Goal: Task Accomplishment & Management: Complete application form

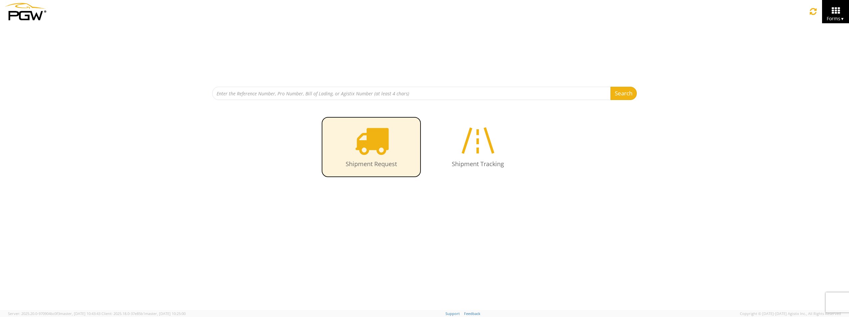
click at [368, 140] on icon at bounding box center [371, 140] width 34 height 34
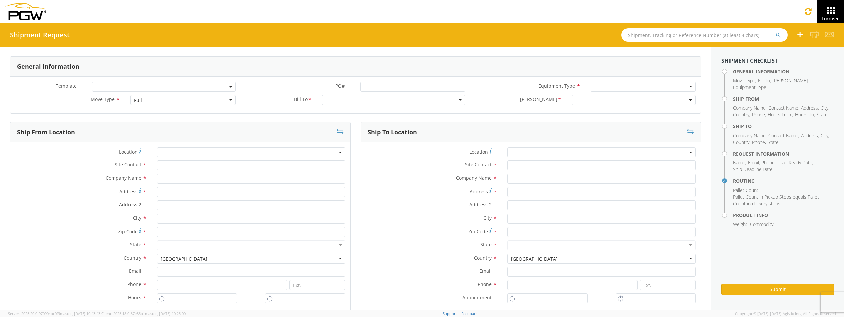
click at [155, 100] on div "Full" at bounding box center [182, 100] width 105 height 10
click at [333, 97] on div at bounding box center [393, 100] width 143 height 10
type input "5418"
click at [333, 97] on div at bounding box center [396, 100] width 144 height 10
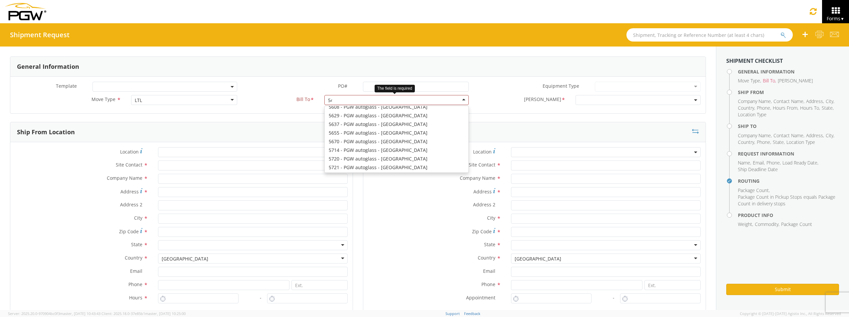
scroll to position [2, 0]
type input "5418"
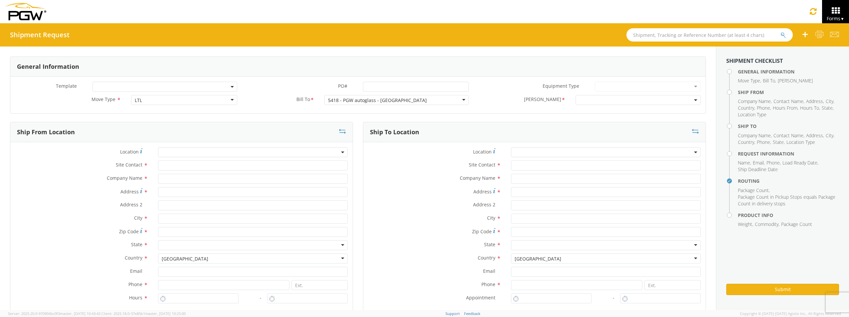
scroll to position [0, 0]
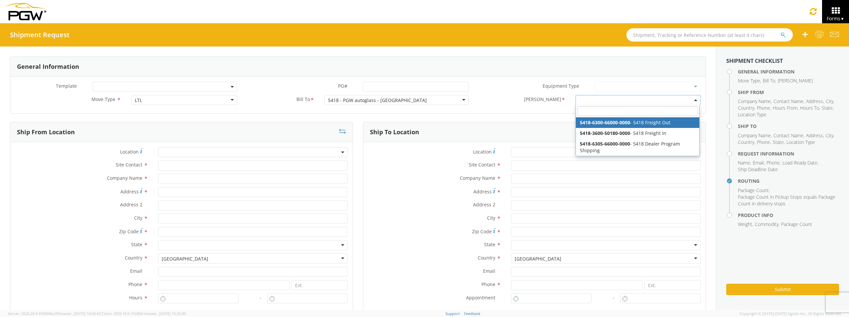
click at [602, 96] on span at bounding box center [637, 100] width 125 height 10
select select "5418-6300-66000-0000"
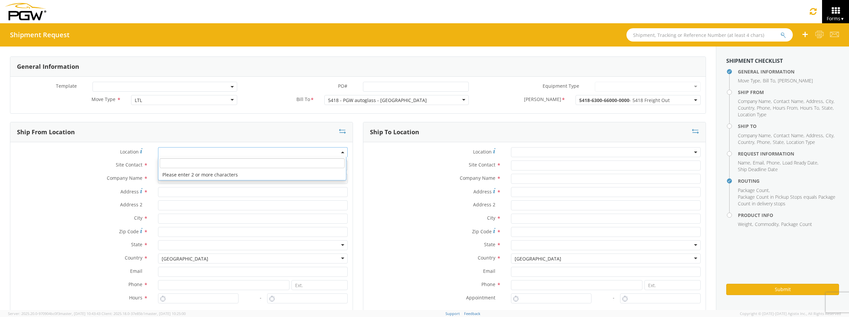
click at [182, 154] on span at bounding box center [253, 152] width 190 height 10
click at [177, 166] on input "search" at bounding box center [252, 163] width 185 height 10
type input "5418"
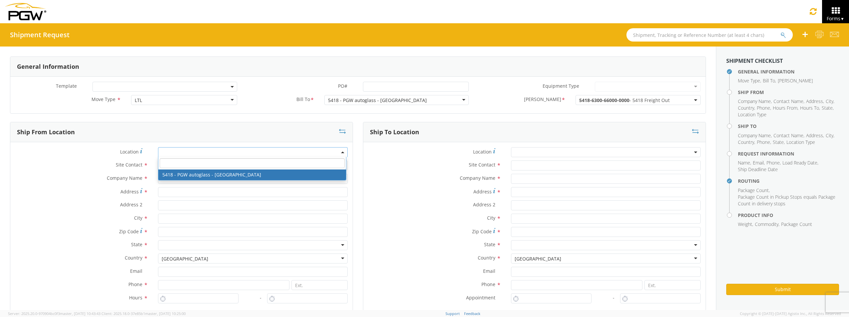
type input "5418 Branch Manager"
type input "5418 - PGW autoglass - [GEOGRAPHIC_DATA]"
type input "[STREET_ADDRESS]"
type input "[GEOGRAPHIC_DATA]"
type input "80221"
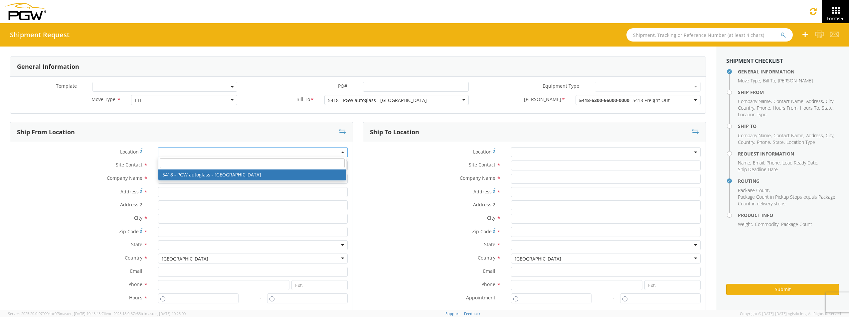
type input "[EMAIL_ADDRESS][DOMAIN_NAME]"
type input "[PHONE_NUMBER]"
type input "7:00 AM"
type input "2:30 PM"
select select "28269"
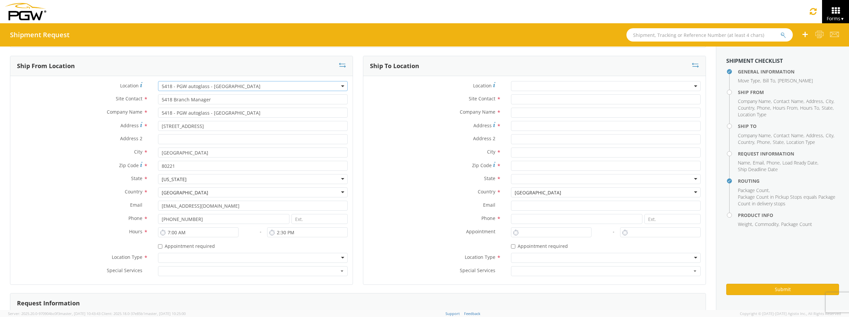
scroll to position [67, 0]
click at [193, 253] on div at bounding box center [253, 258] width 190 height 10
click at [528, 97] on input "text" at bounding box center [606, 99] width 190 height 10
type input "Shipping/Receiving Manager"
type input "Fremont Chevrolet Buick GMC"
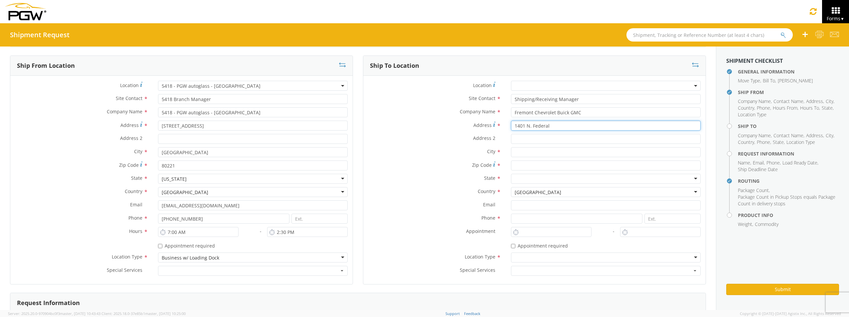
type input "1401 N. Federal"
type input "Riverton"
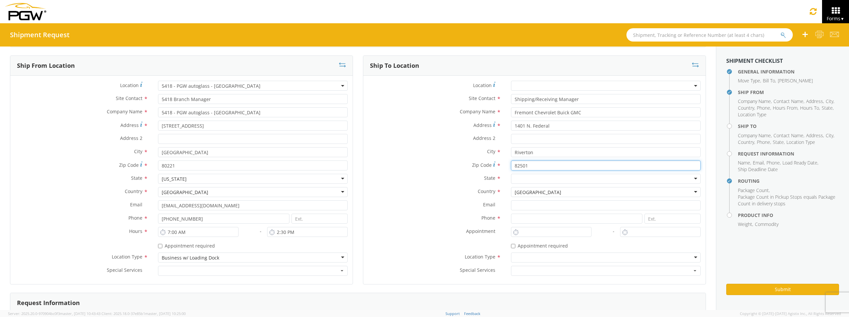
type input "82501"
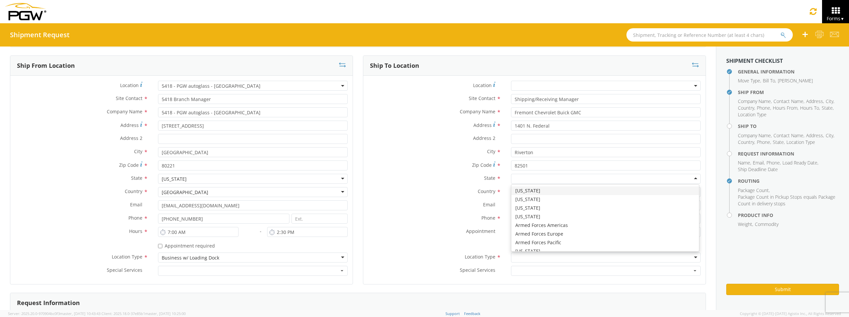
type input "w"
click at [534, 174] on div "Zip Code * 82501" at bounding box center [534, 167] width 342 height 13
click at [546, 179] on div "[US_STATE]" at bounding box center [606, 179] width 190 height 10
drag, startPoint x: 545, startPoint y: 180, endPoint x: 445, endPoint y: 167, distance: 100.6
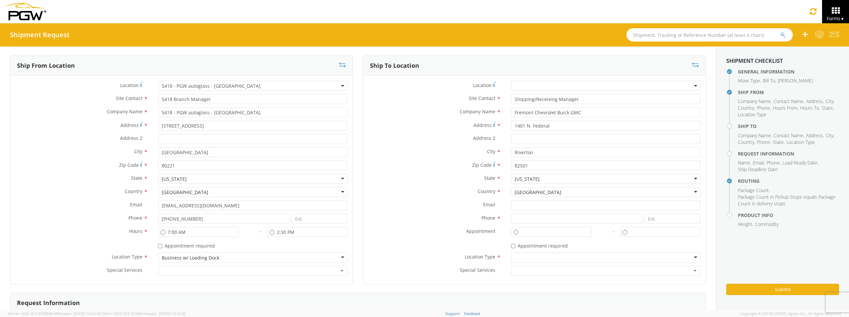
click at [448, 168] on div "Location * Site Contact * Shipping/Receiving Manager Shipping/Rec Company Name …" at bounding box center [534, 180] width 342 height 199
drag, startPoint x: 534, startPoint y: 182, endPoint x: 507, endPoint y: 182, distance: 27.3
click at [507, 182] on div "[US_STATE] [US_STATE] [US_STATE] [US_STATE] [US_STATE] [US_STATE] Armed Forces …" at bounding box center [606, 179] width 200 height 10
type input "w"
click at [543, 210] on input "Email *" at bounding box center [606, 206] width 190 height 10
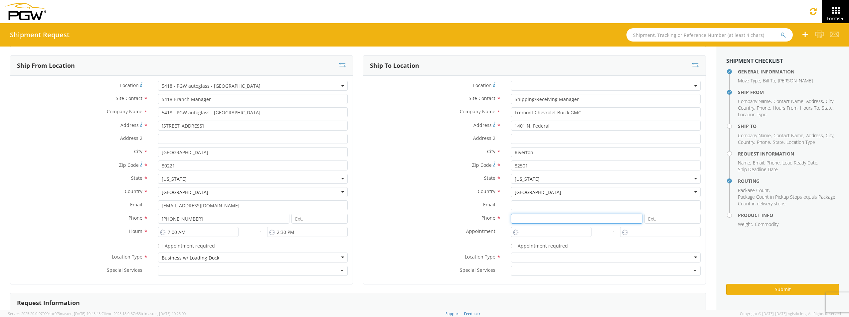
click at [515, 221] on input at bounding box center [576, 219] width 131 height 10
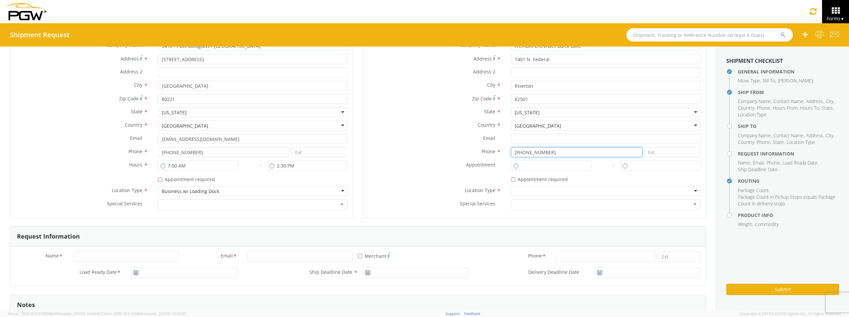
type input "[PHONE_NUMBER]"
click at [551, 195] on div at bounding box center [606, 191] width 190 height 10
click at [134, 259] on input "Name *" at bounding box center [126, 257] width 106 height 10
type input "[PERSON_NAME]"
type input "[EMAIL_ADDRESS][DOMAIN_NAME]"
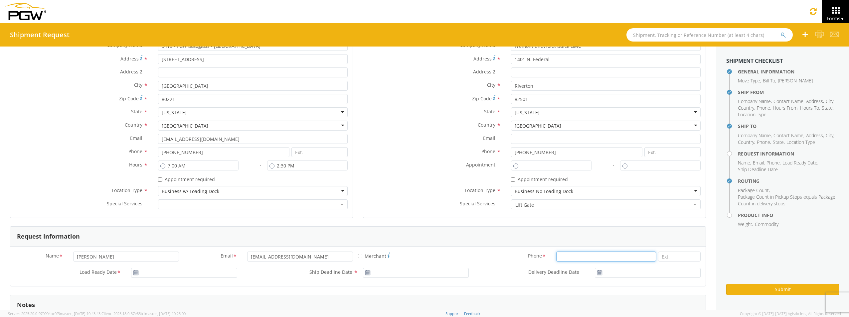
type input "7202906163"
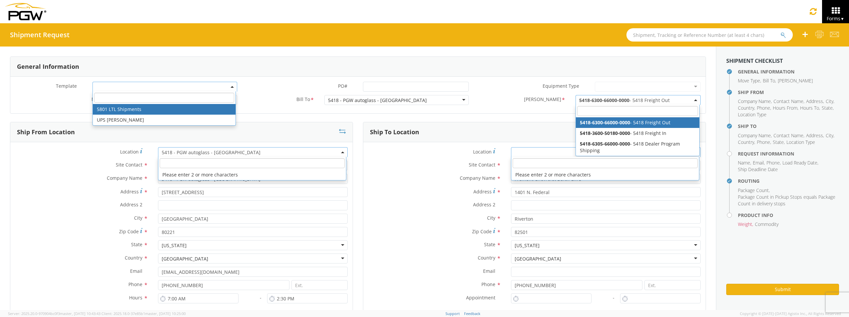
scroll to position [0, 0]
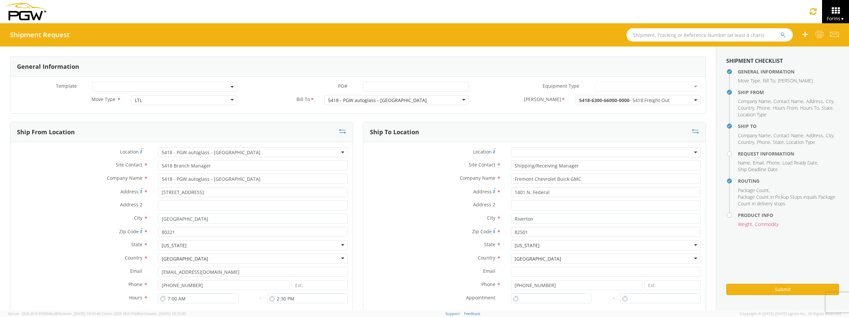
click at [401, 242] on label "State *" at bounding box center [434, 245] width 143 height 9
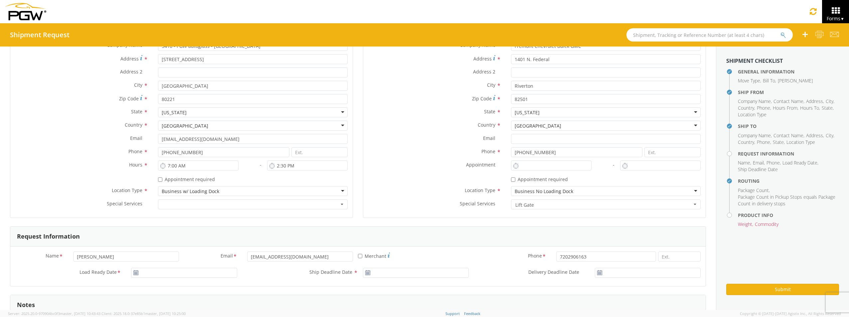
scroll to position [233, 0]
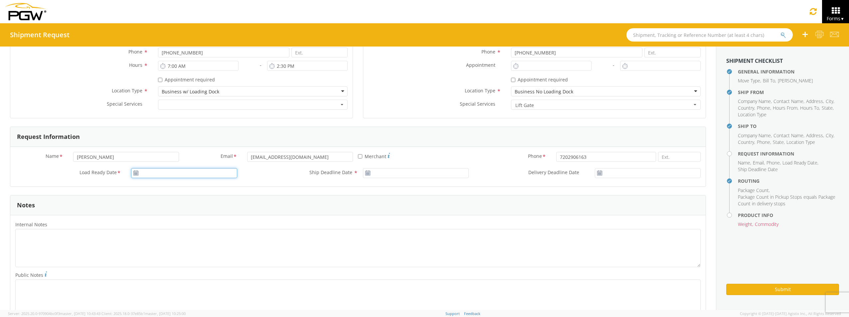
type input "[DATE]"
click at [143, 176] on input "[DATE]" at bounding box center [184, 173] width 106 height 10
click at [199, 205] on td "3" at bounding box center [201, 206] width 11 height 10
type input "[DATE]"
click at [389, 175] on input "[DATE]" at bounding box center [416, 173] width 106 height 10
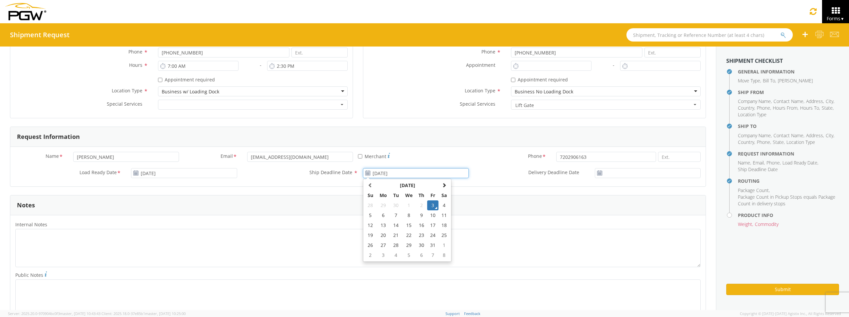
click at [430, 206] on td "3" at bounding box center [432, 206] width 11 height 10
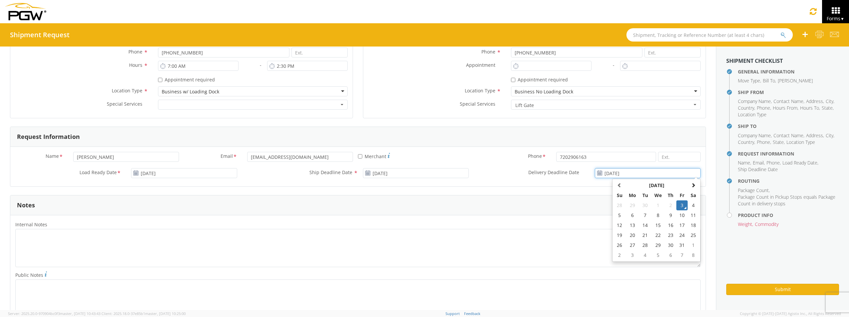
click at [627, 177] on input "[DATE]" at bounding box center [648, 173] width 106 height 10
click at [626, 215] on td "6" at bounding box center [632, 216] width 14 height 10
type input "[DATE]"
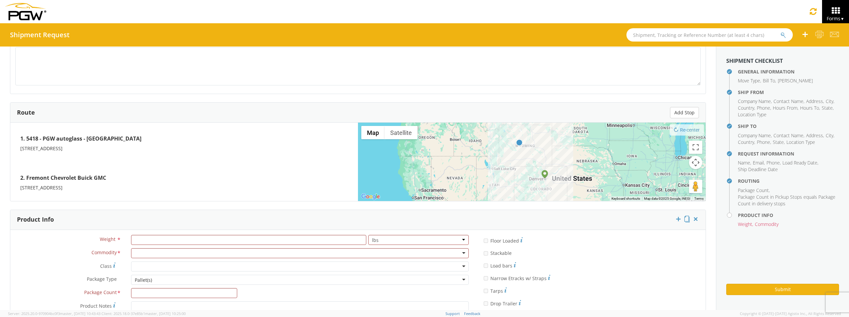
scroll to position [466, 0]
click at [161, 240] on input "number" at bounding box center [248, 240] width 235 height 10
type input "50"
click at [150, 253] on div at bounding box center [300, 253] width 338 height 10
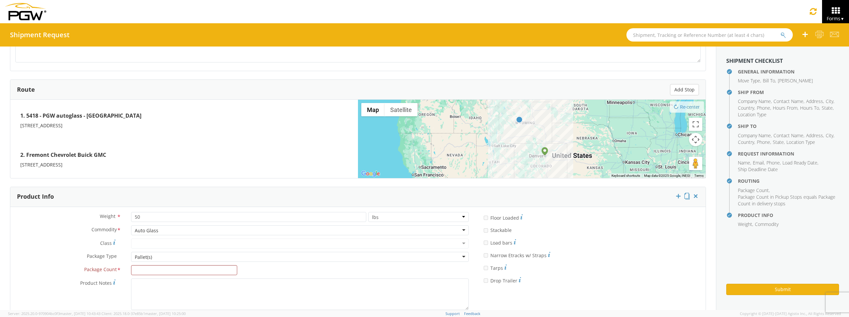
scroll to position [499, 0]
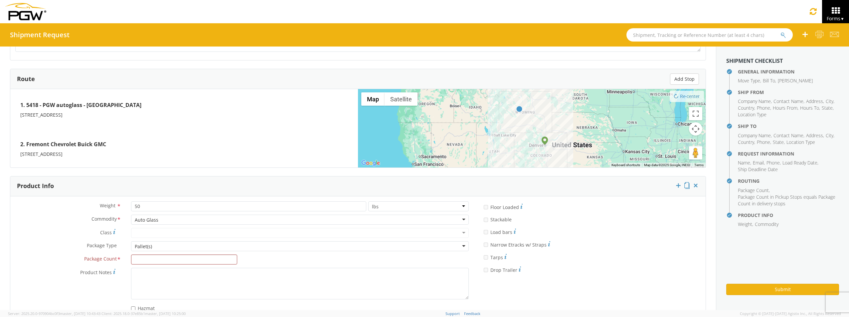
click at [143, 247] on div "Pallet(s)" at bounding box center [143, 246] width 17 height 7
click at [146, 262] on input "Package Count *" at bounding box center [184, 260] width 106 height 10
type input "1"
click at [749, 287] on button "Submit" at bounding box center [782, 289] width 113 height 11
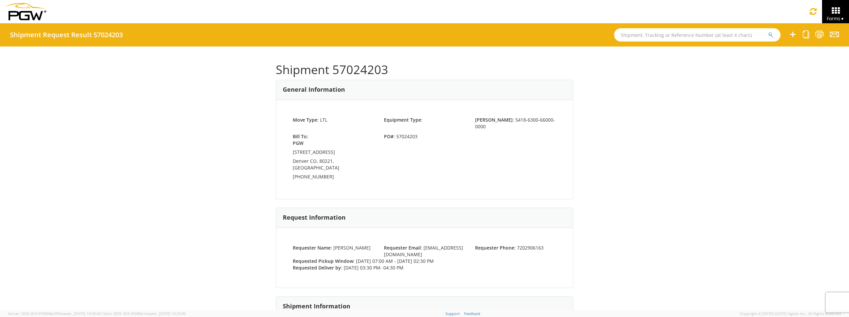
click at [797, 31] on ul at bounding box center [809, 34] width 59 height 23
click at [791, 35] on icon at bounding box center [793, 34] width 8 height 8
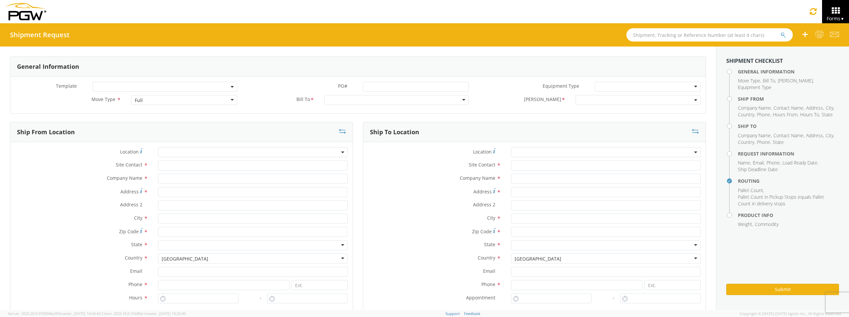
click at [178, 98] on div "Full" at bounding box center [184, 100] width 106 height 10
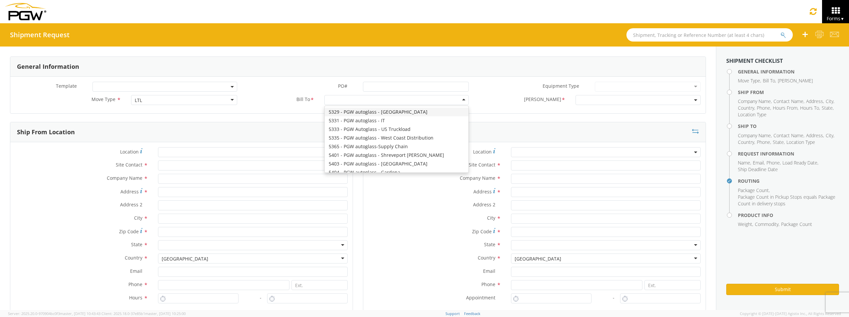
click at [341, 102] on div at bounding box center [396, 100] width 144 height 10
type input "5418"
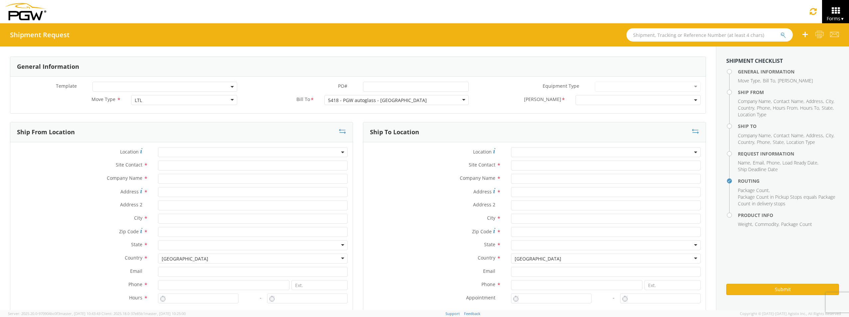
scroll to position [0, 0]
click at [589, 97] on span at bounding box center [637, 100] width 125 height 10
click at [586, 99] on span at bounding box center [637, 100] width 125 height 10
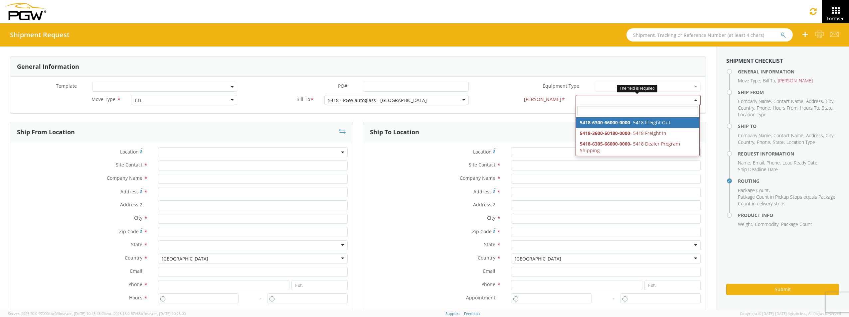
select select "5418-6300-66000-0000"
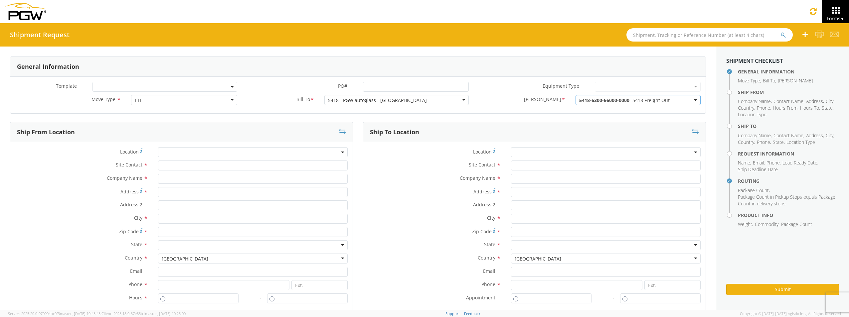
click at [175, 153] on span at bounding box center [253, 152] width 190 height 10
click at [178, 167] on input "search" at bounding box center [252, 163] width 185 height 10
type input "5418"
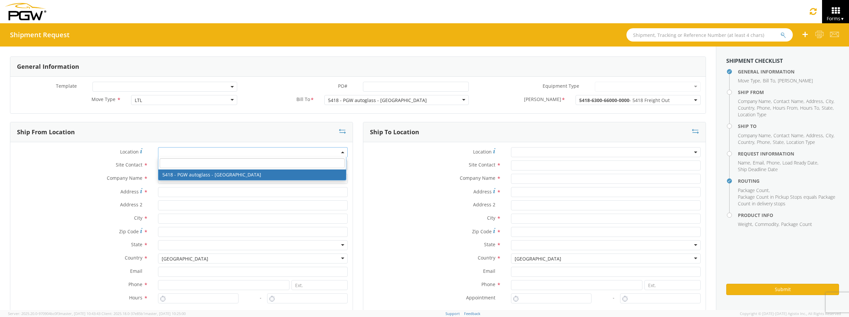
type input "5418 Branch Manager"
type input "5418 - PGW autoglass - [GEOGRAPHIC_DATA]"
type input "[STREET_ADDRESS]"
type input "[GEOGRAPHIC_DATA]"
type input "80221"
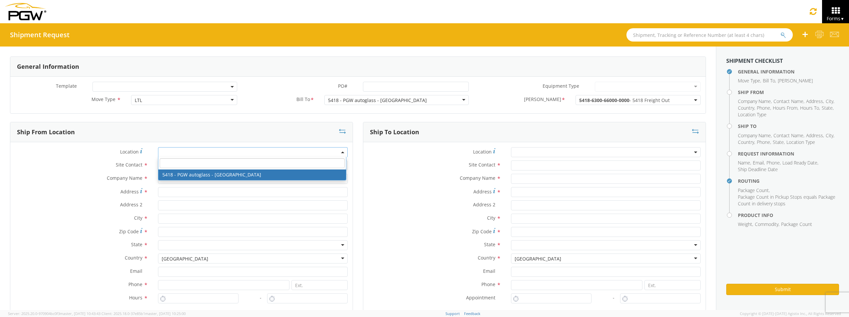
type input "[EMAIL_ADDRESS][DOMAIN_NAME]"
type input "[PHONE_NUMBER]"
type input "7:00 AM"
type input "2:30 PM"
select select "28269"
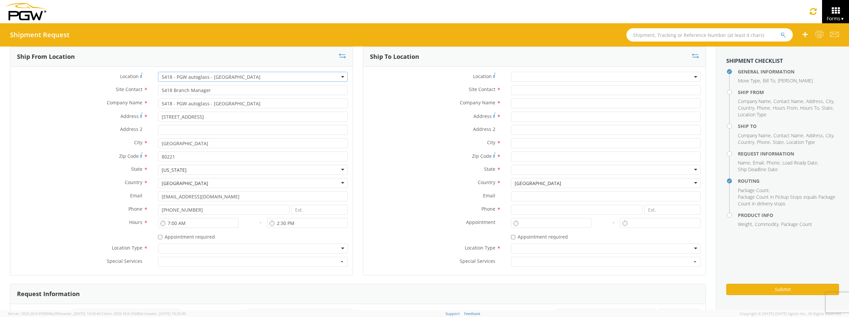
scroll to position [133, 0]
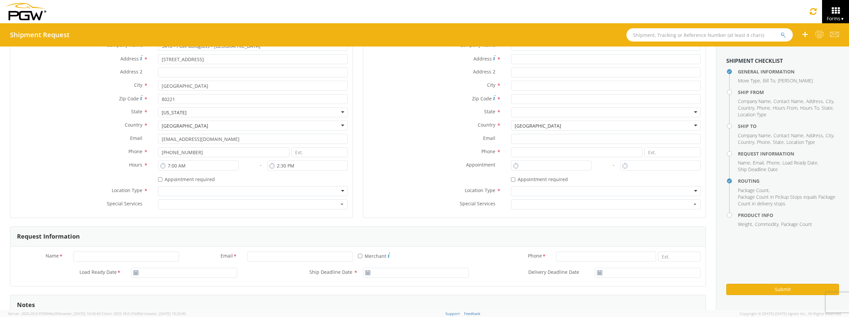
click at [224, 192] on div at bounding box center [253, 191] width 190 height 10
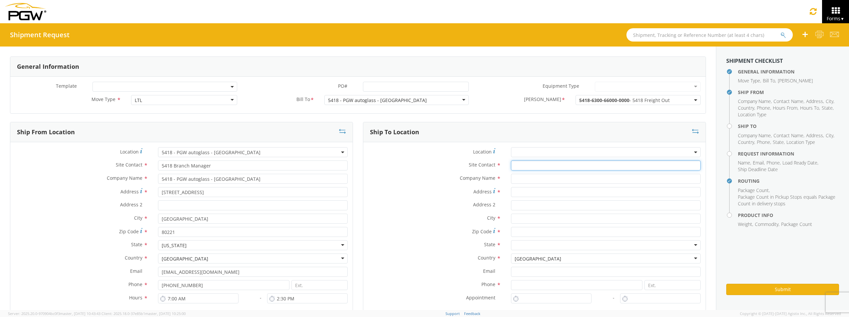
click at [541, 163] on input "text" at bounding box center [606, 166] width 190 height 10
type input "Shipping/Receiving Manager"
type input "White's Frontier Motors"
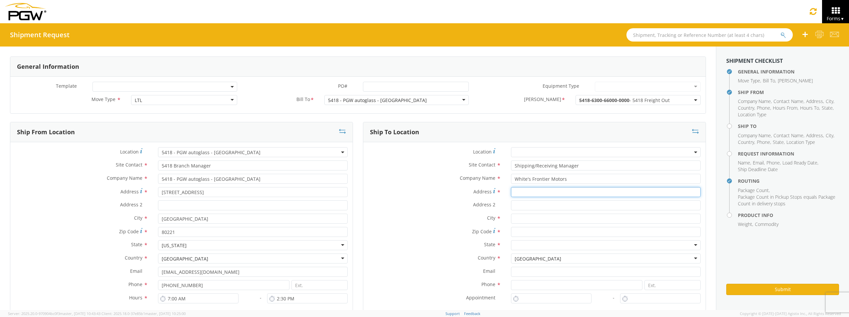
click at [529, 194] on input "Address *" at bounding box center [606, 192] width 190 height 10
type input "[STREET_ADDRESS]"
type input "[PERSON_NAME]"
type input "82718"
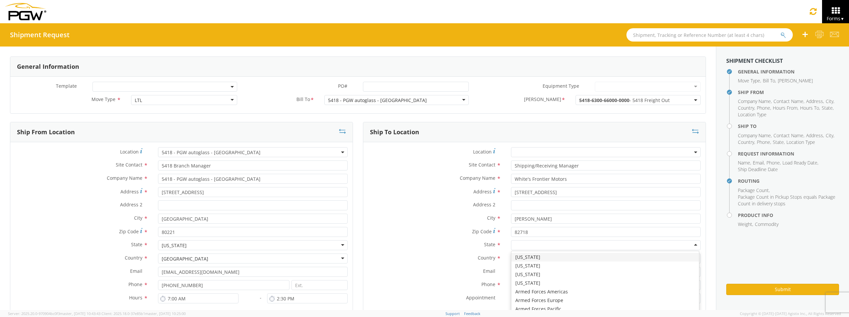
type input "w"
click at [531, 289] on input at bounding box center [576, 285] width 131 height 10
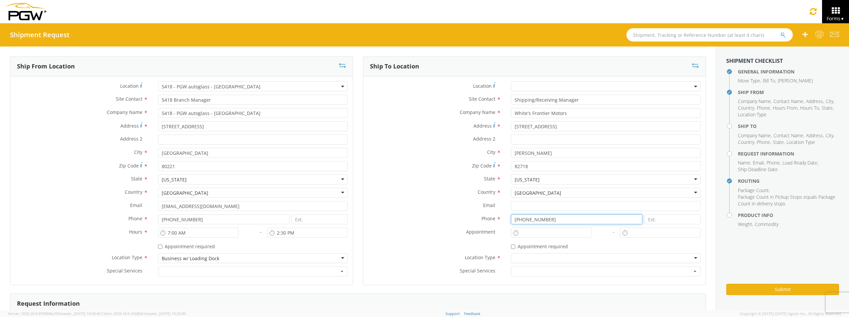
scroll to position [67, 0]
type input "[PHONE_NUMBER]"
click at [530, 254] on div at bounding box center [606, 258] width 190 height 10
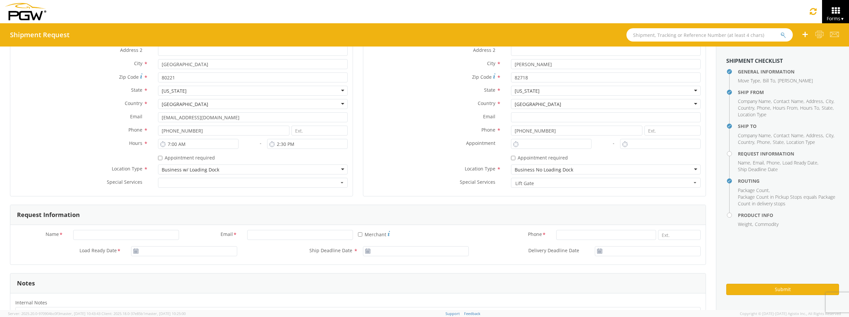
scroll to position [166, 0]
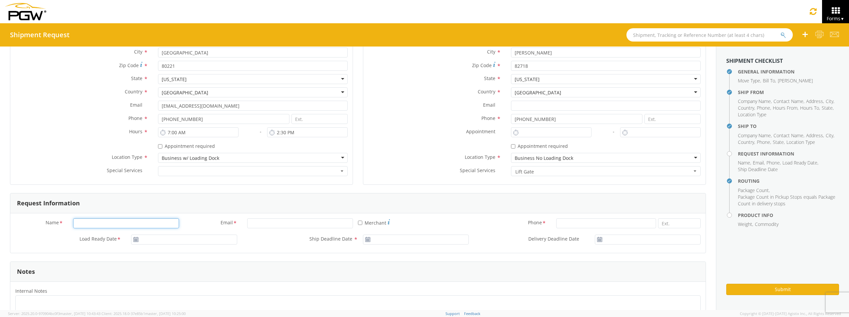
click at [140, 221] on input "Name *" at bounding box center [126, 224] width 106 height 10
type input "[PERSON_NAME]"
type input "[EMAIL_ADDRESS][DOMAIN_NAME]"
type input "7202906163"
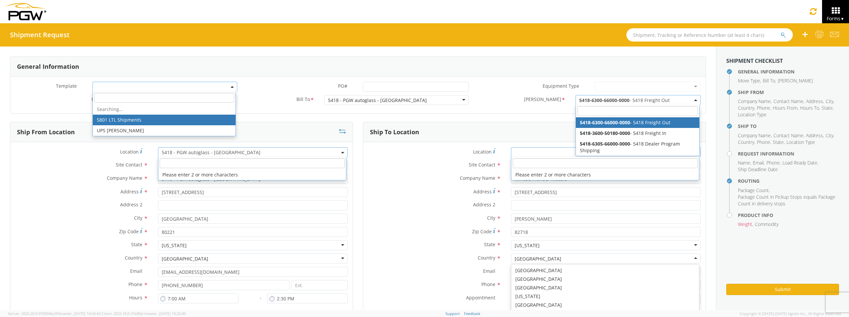
scroll to position [0, 0]
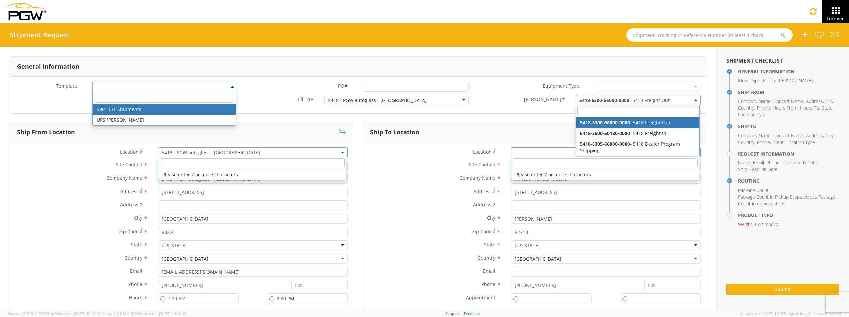
select select "56744968"
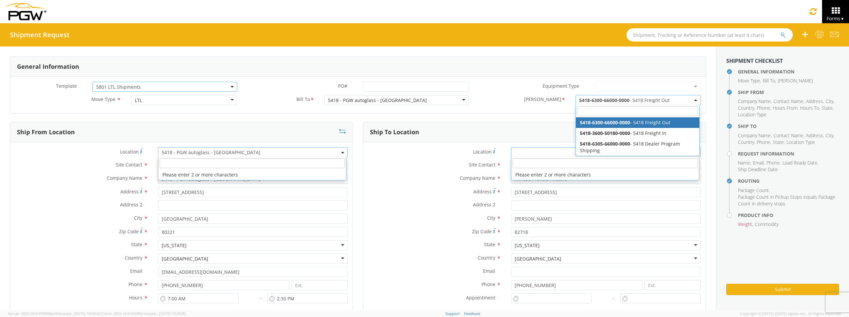
select select
type input "5801 Branch Manager"
type input "PGW"
type input "5000 [GEOGRAPHIC_DATA]"
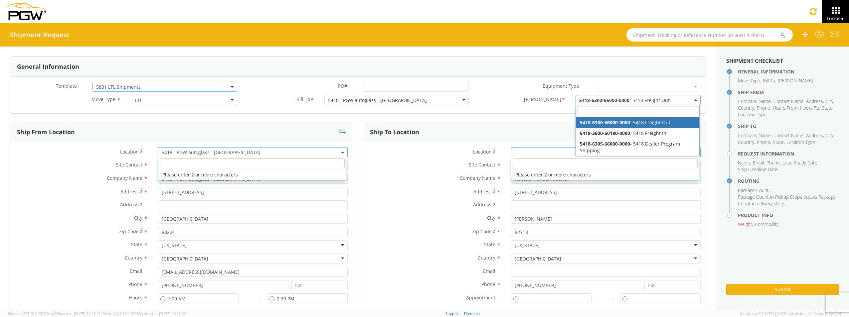
type input "[GEOGRAPHIC_DATA]"
type input "[EMAIL_ADDRESS][DOMAIN_NAME]"
type input "[PHONE_NUMBER]"
type input "5403 Branch Manager"
type input "PGW"
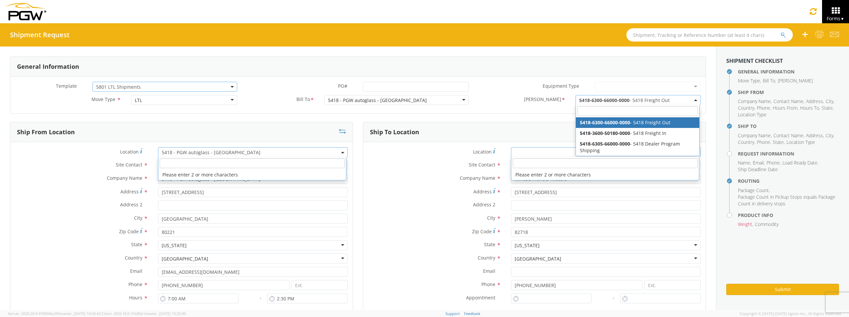
type input "[STREET_ADDRESS]"
type input "Amarillo"
type input "79101"
type input "[EMAIL_ADDRESS][DOMAIN_NAME]"
type input "[PHONE_NUMBER]"
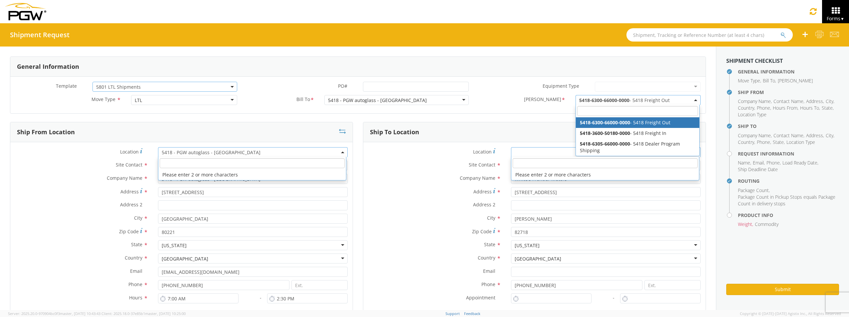
type textarea "NO LTL Appt unless noted, ALL Truckload APPT Reqd. Contact [PERSON_NAME]. Call …"
type input "980"
type input "1"
select select "28259"
click at [180, 89] on span "5801 LTL Shipments" at bounding box center [164, 87] width 137 height 6
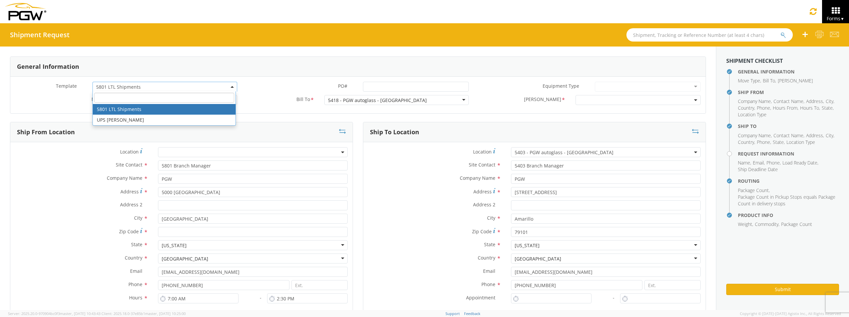
click at [179, 99] on input "search" at bounding box center [164, 98] width 140 height 10
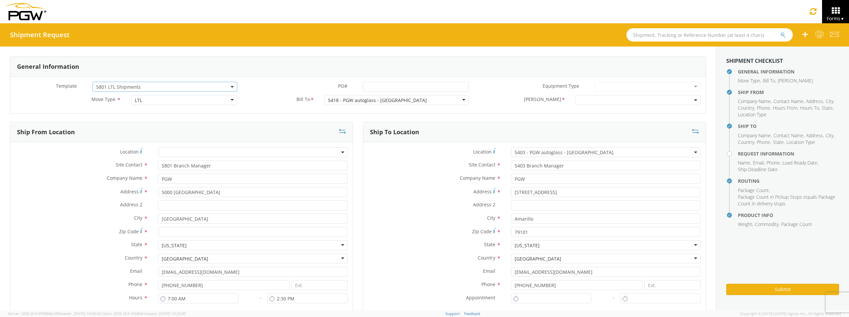
click at [229, 88] on span "5801 LTL Shipments" at bounding box center [164, 87] width 137 height 6
click at [54, 162] on label "Site Contact *" at bounding box center [81, 165] width 143 height 9
click at [575, 96] on span at bounding box center [637, 100] width 125 height 10
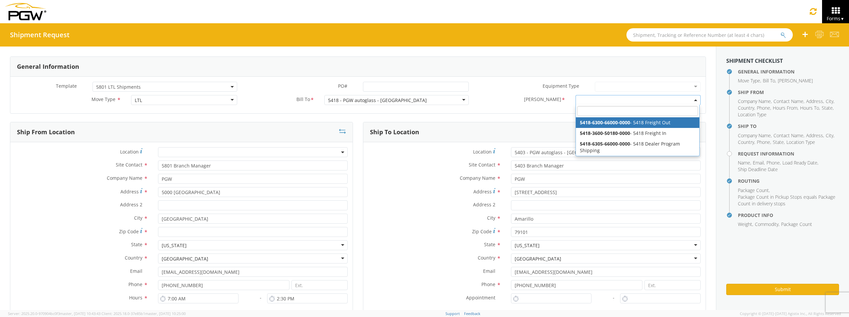
select select "5418-6300-66000-0000"
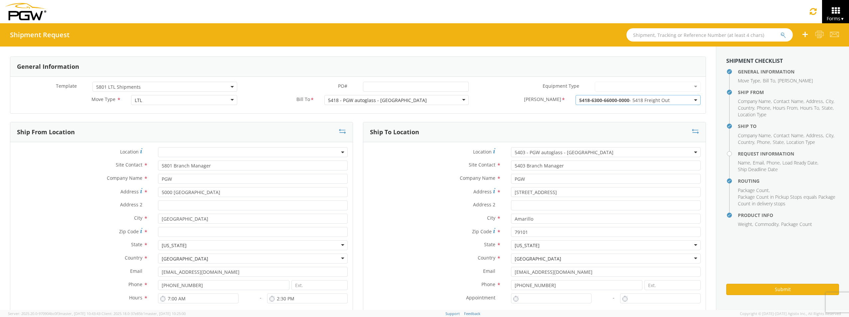
click at [231, 87] on b at bounding box center [232, 87] width 3 height 2
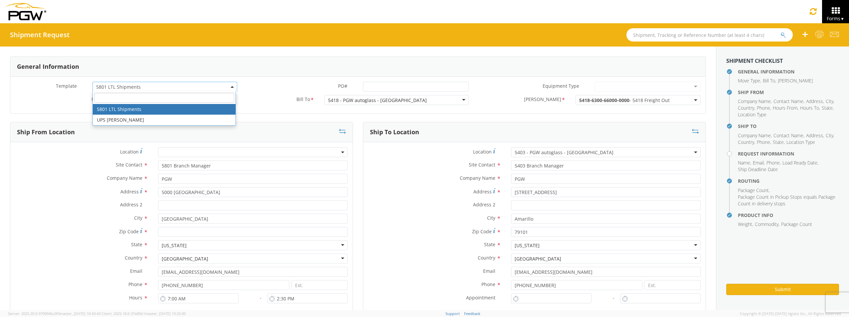
click at [193, 85] on span "5801 LTL Shipments" at bounding box center [164, 87] width 137 height 6
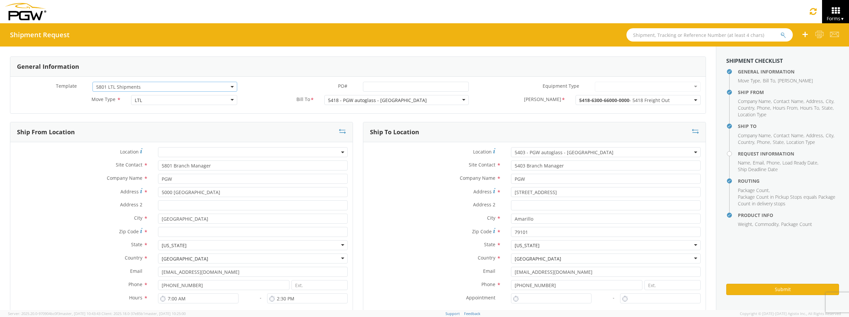
click at [193, 85] on span "5801 LTL Shipments" at bounding box center [164, 87] width 137 height 6
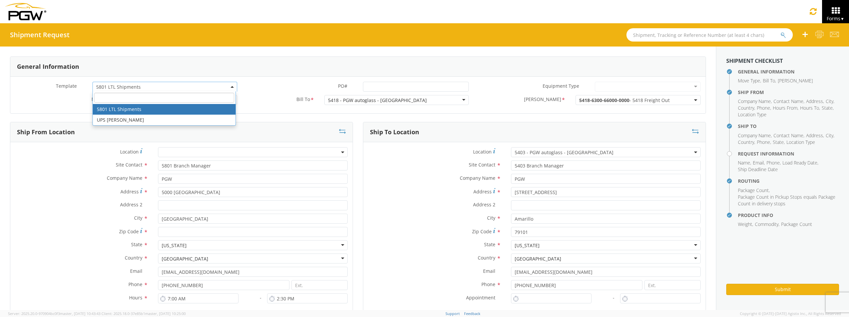
click at [180, 92] on span at bounding box center [164, 97] width 143 height 13
click at [177, 95] on input "search" at bounding box center [164, 98] width 140 height 10
click at [65, 175] on label "Company Name *" at bounding box center [81, 178] width 143 height 9
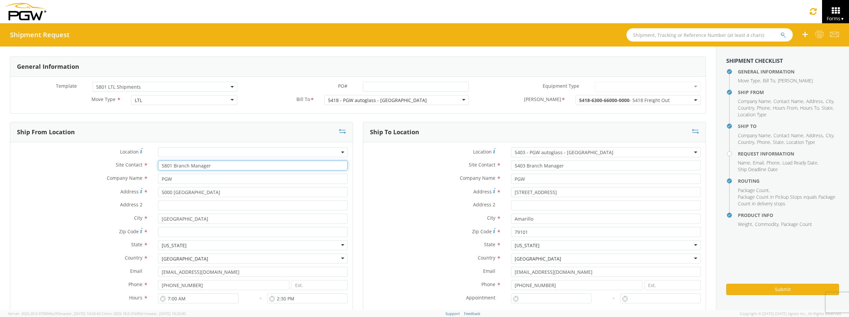
click at [211, 167] on input "5801 Branch Manager" at bounding box center [253, 166] width 190 height 10
click at [206, 152] on span at bounding box center [253, 152] width 190 height 10
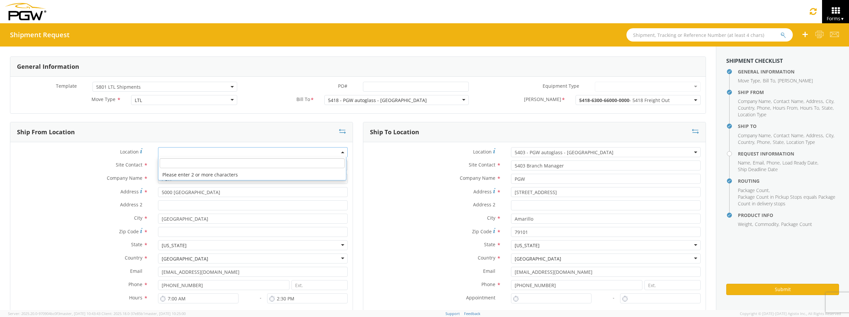
click at [195, 168] on input "search" at bounding box center [252, 163] width 185 height 10
type input "5418"
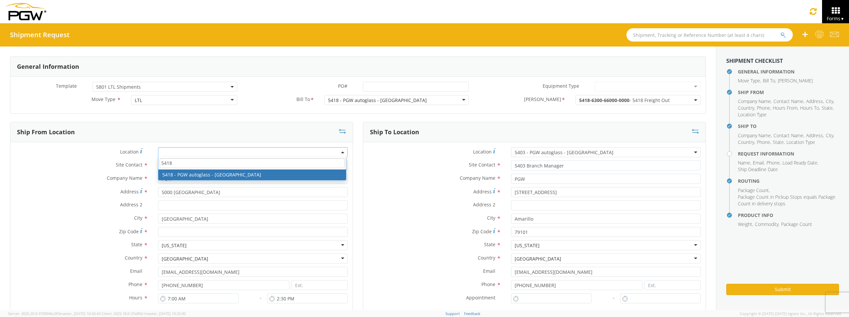
select select "28269"
type input "5418 Branch Manager"
type input "5418 - PGW autoglass - [GEOGRAPHIC_DATA]"
type input "[STREET_ADDRESS]"
type input "[GEOGRAPHIC_DATA]"
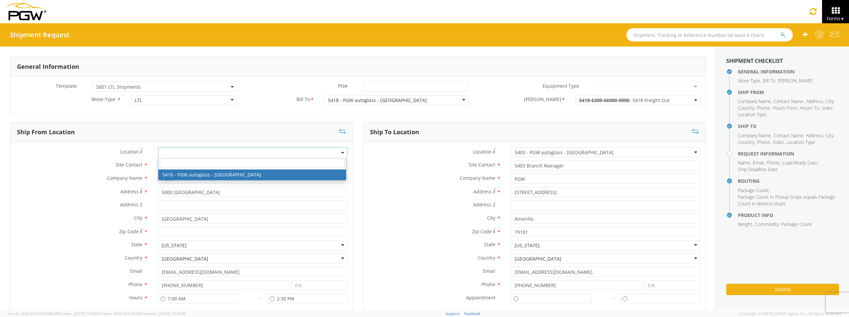
type input "80221"
type input "[EMAIL_ADDRESS][DOMAIN_NAME]"
type input "[PHONE_NUMBER]"
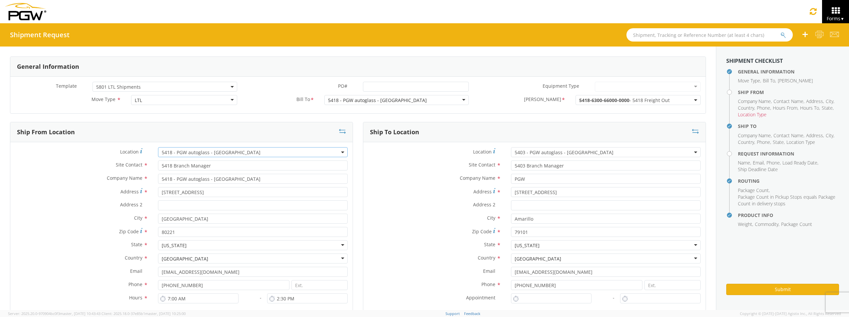
click at [404, 211] on div "Address 2 *" at bounding box center [534, 207] width 342 height 13
click at [807, 32] on icon at bounding box center [805, 34] width 8 height 8
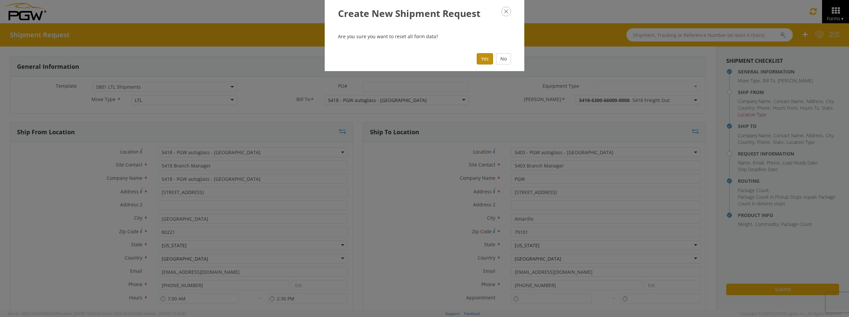
click at [483, 61] on button "Yes" at bounding box center [485, 58] width 16 height 11
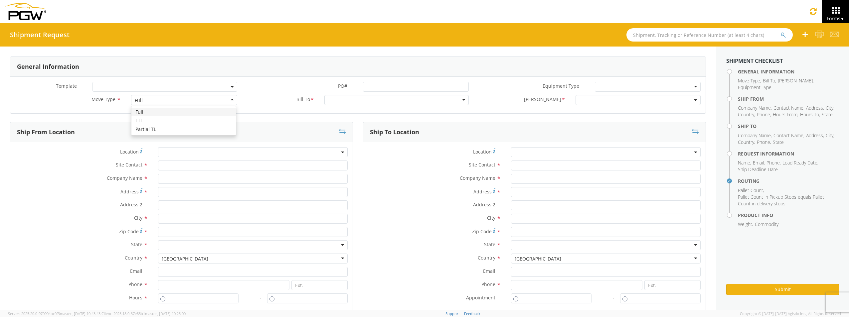
click at [172, 97] on div "Full" at bounding box center [184, 100] width 106 height 10
click at [329, 100] on div at bounding box center [396, 100] width 144 height 10
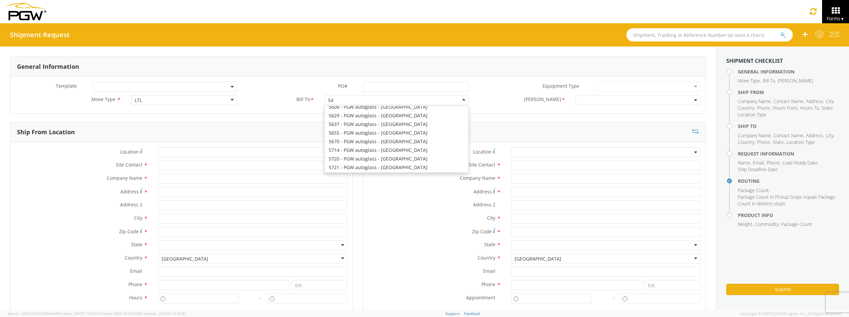
scroll to position [2, 0]
type input "5418"
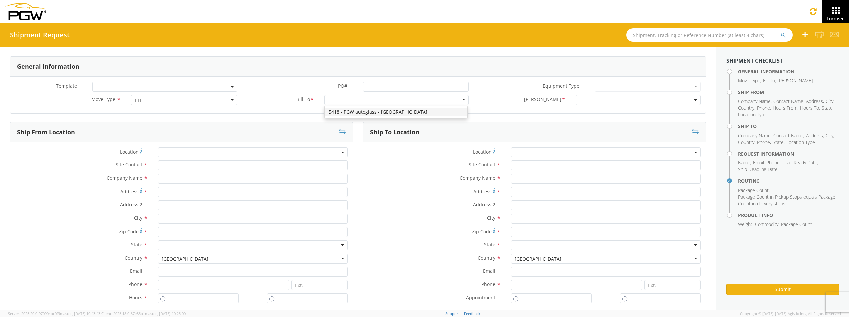
scroll to position [0, 0]
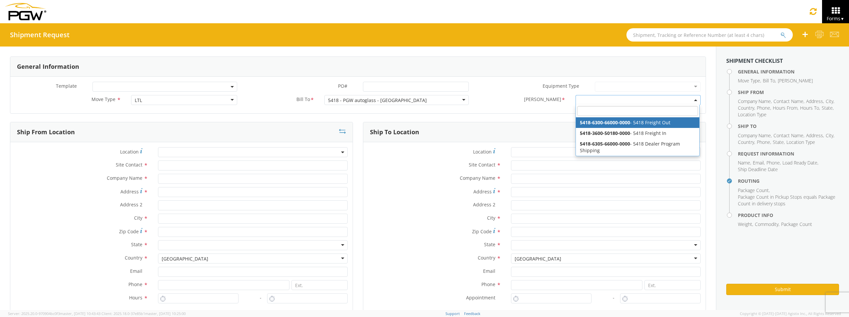
select select "5418-6300-66000-0000"
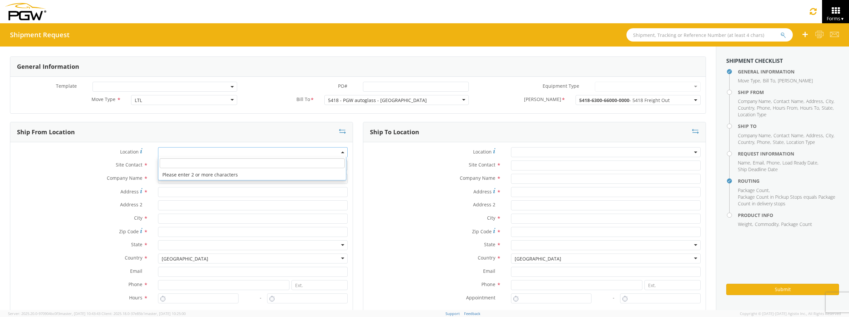
click at [202, 156] on span at bounding box center [253, 152] width 190 height 10
click at [200, 166] on input "search" at bounding box center [252, 163] width 185 height 10
type input "5418"
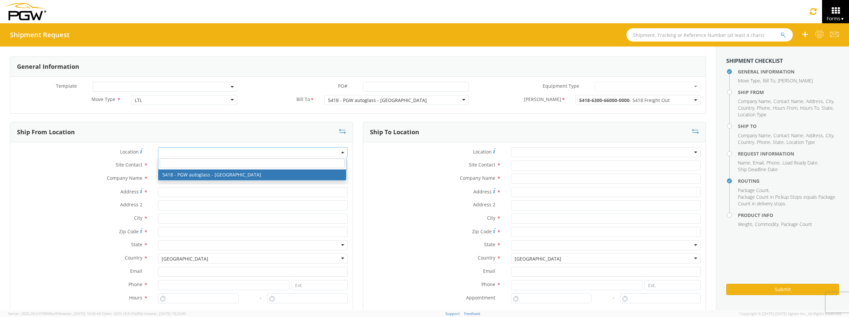
type input "5418 Branch Manager"
type input "5418 - PGW autoglass - [GEOGRAPHIC_DATA]"
type input "[STREET_ADDRESS]"
type input "[GEOGRAPHIC_DATA]"
type input "80221"
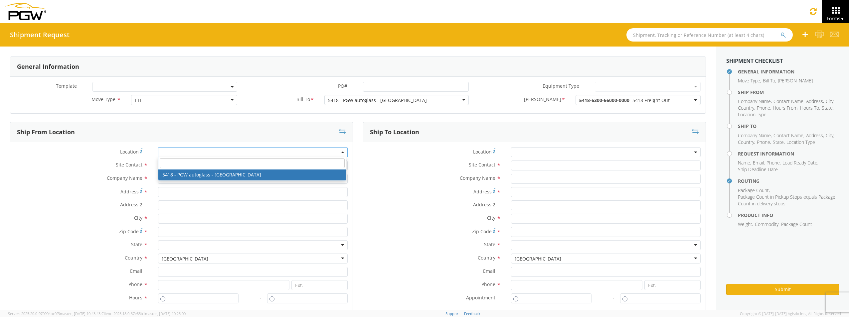
type input "[EMAIL_ADDRESS][DOMAIN_NAME]"
type input "[PHONE_NUMBER]"
type input "7:00 AM"
type input "2:30 PM"
select select "28269"
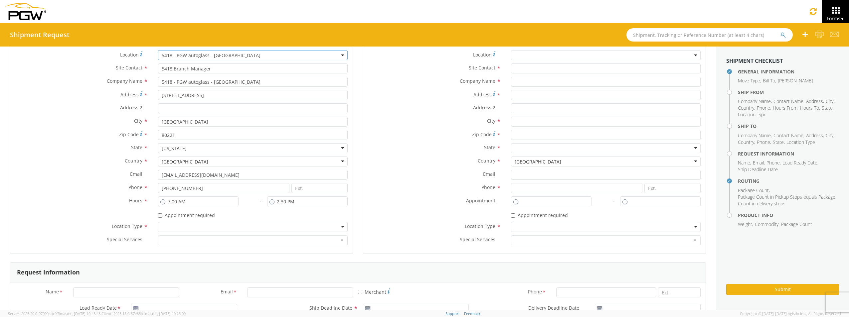
scroll to position [100, 0]
click at [164, 224] on div at bounding box center [253, 225] width 190 height 10
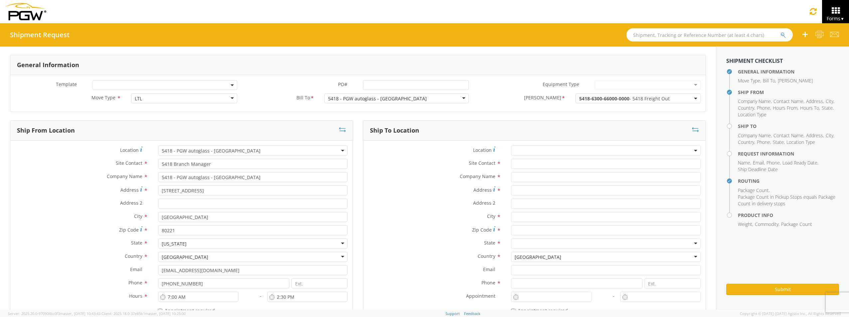
scroll to position [0, 0]
click at [531, 168] on input "text" at bounding box center [606, 166] width 190 height 10
type input "Shipping/Receiving Manager"
type input "White's Frontier Motors"
type input "[STREET_ADDRESS]"
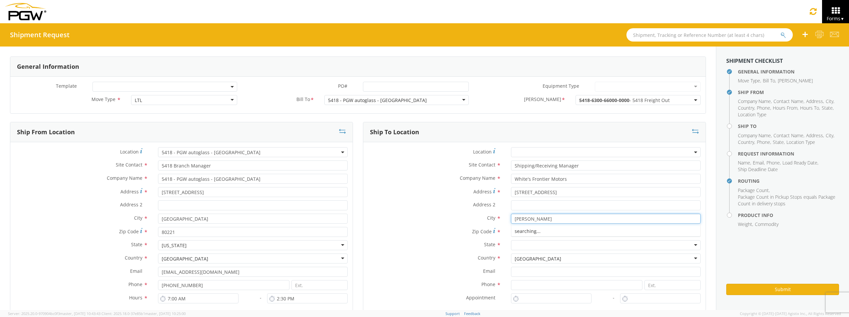
type input "[PERSON_NAME]"
type input "82718"
type input "c"
type input "w"
click at [556, 284] on input at bounding box center [576, 285] width 131 height 10
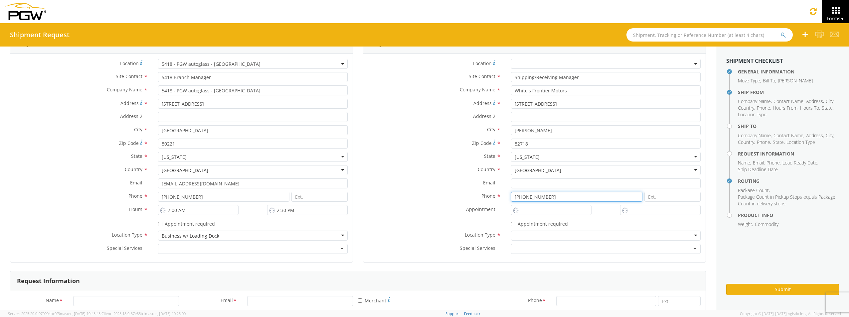
scroll to position [133, 0]
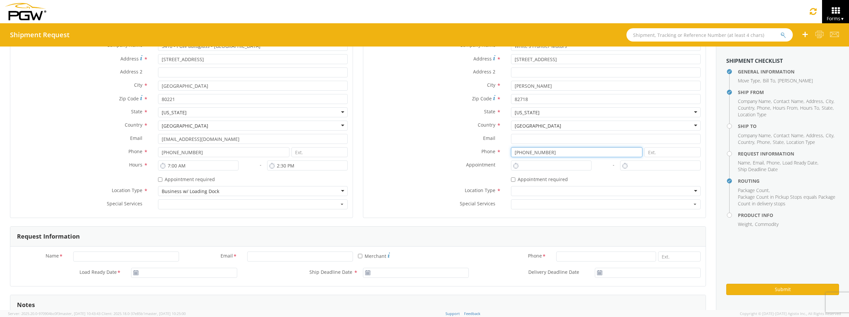
type input "[PHONE_NUMBER]"
click at [149, 260] on input "Name *" at bounding box center [126, 257] width 106 height 10
click at [146, 255] on input "Name *" at bounding box center [126, 257] width 106 height 10
type input "[PERSON_NAME]"
type input "[EMAIL_ADDRESS][DOMAIN_NAME]"
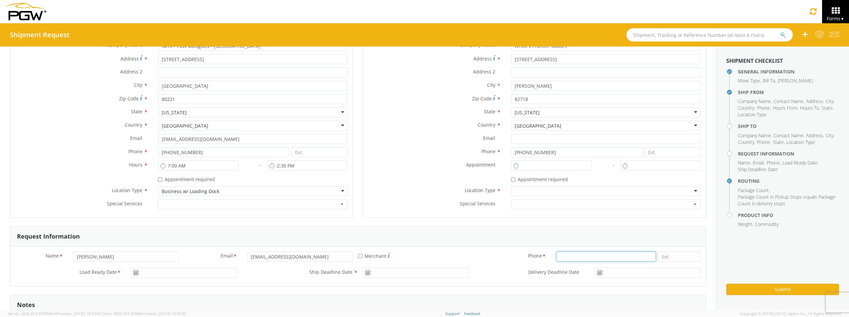
click at [590, 259] on input at bounding box center [606, 257] width 100 height 10
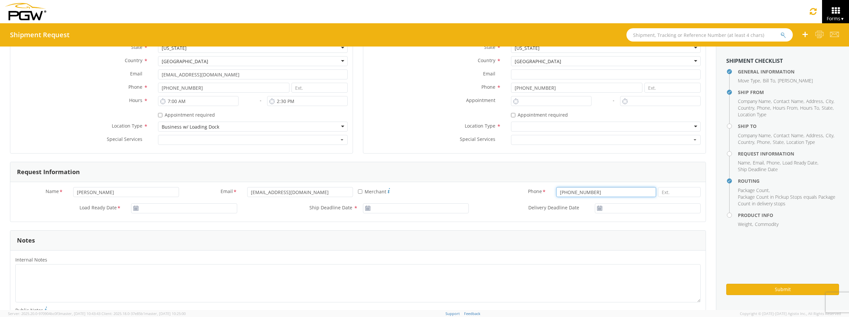
scroll to position [200, 0]
type input "[PHONE_NUMBER]"
type input "[DATE]"
click at [167, 208] on input "[DATE]" at bounding box center [184, 207] width 106 height 10
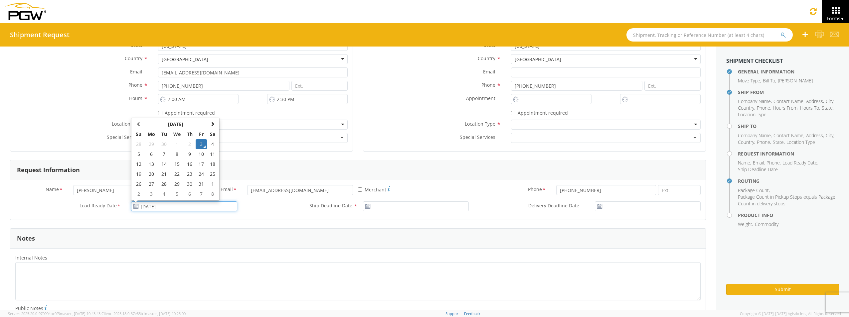
click at [205, 145] on td "3" at bounding box center [201, 144] width 11 height 10
type input "[DATE]"
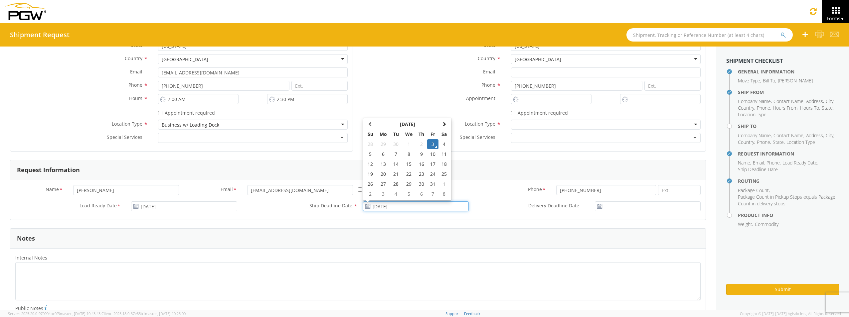
click at [383, 207] on input "[DATE]" at bounding box center [416, 207] width 106 height 10
click at [431, 142] on td "3" at bounding box center [432, 144] width 11 height 10
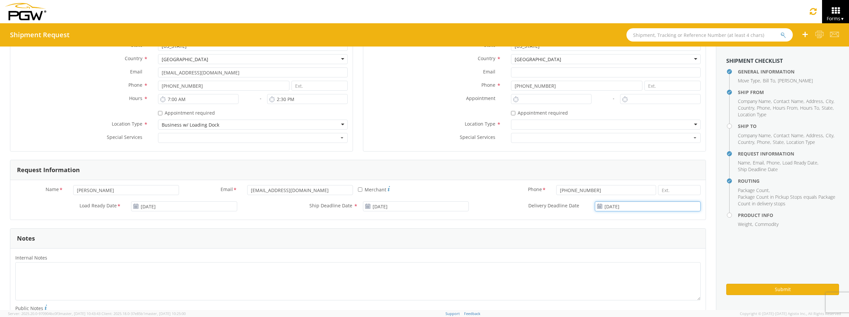
click at [623, 205] on input "[DATE]" at bounding box center [648, 207] width 106 height 10
click at [629, 155] on td "6" at bounding box center [632, 154] width 14 height 10
type input "[DATE]"
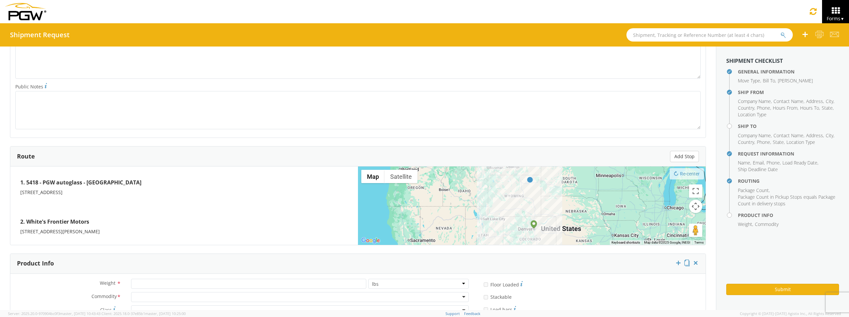
scroll to position [432, 0]
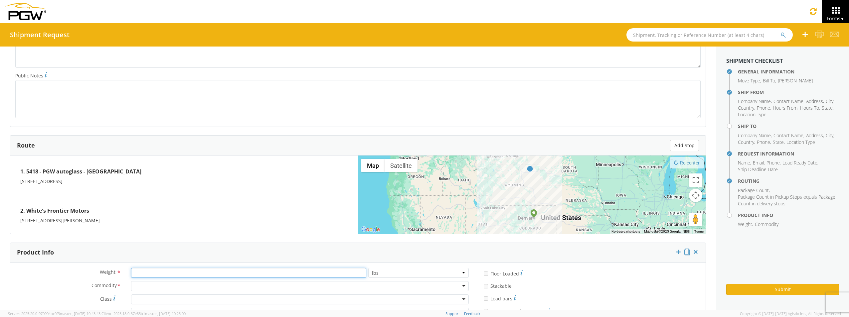
click at [157, 273] on input "number" at bounding box center [248, 273] width 235 height 10
type input "50"
click at [139, 286] on div at bounding box center [300, 286] width 338 height 10
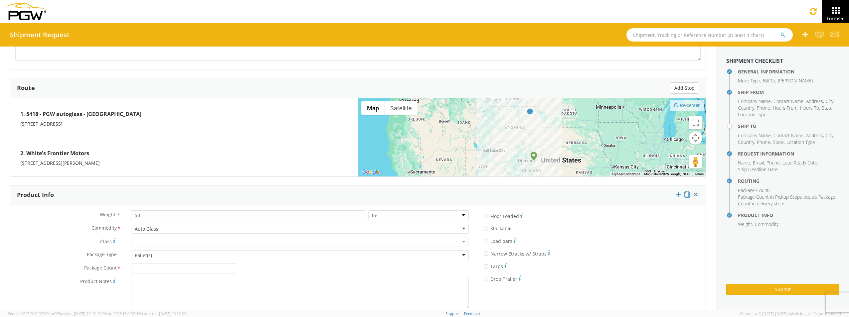
scroll to position [499, 0]
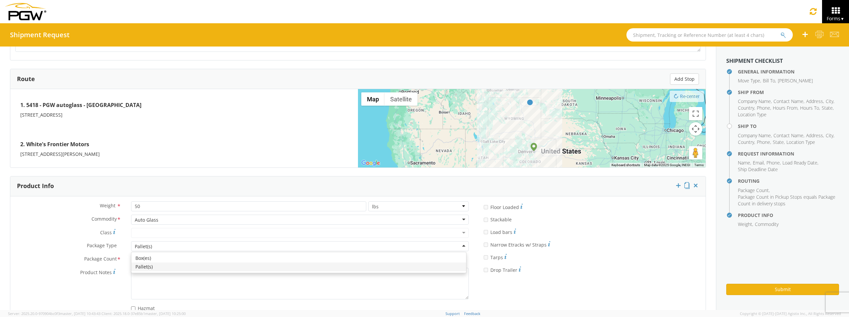
click at [159, 245] on div "Pallet(s)" at bounding box center [300, 247] width 338 height 10
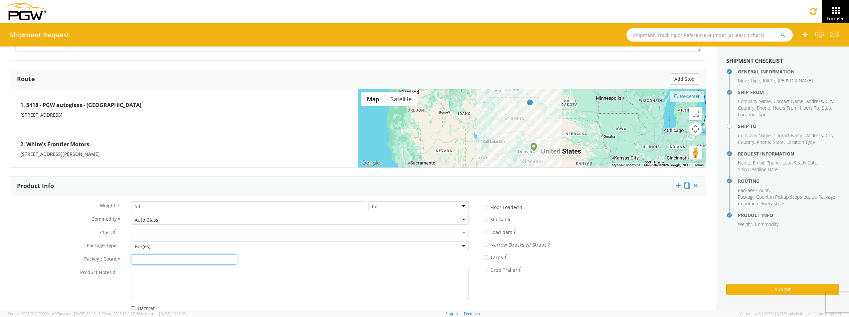
click at [152, 258] on input "Package Count *" at bounding box center [184, 260] width 106 height 10
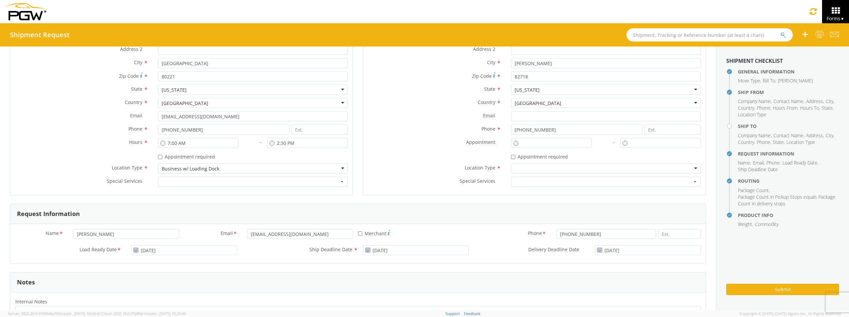
scroll to position [152, 0]
type input "1"
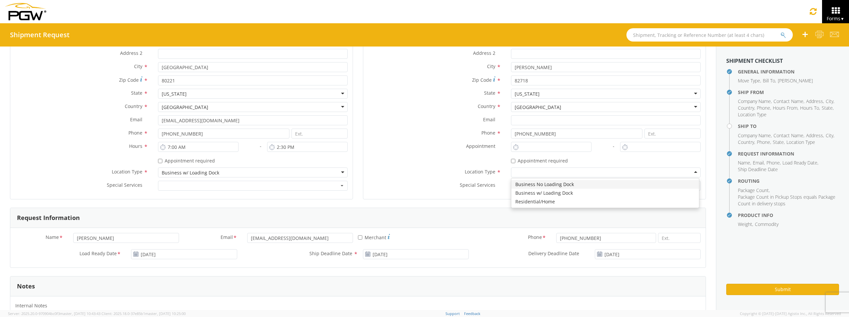
click at [529, 174] on div at bounding box center [606, 173] width 190 height 10
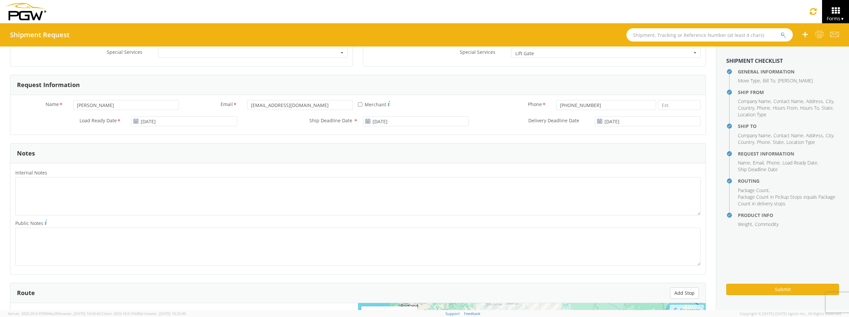
scroll to position [518, 0]
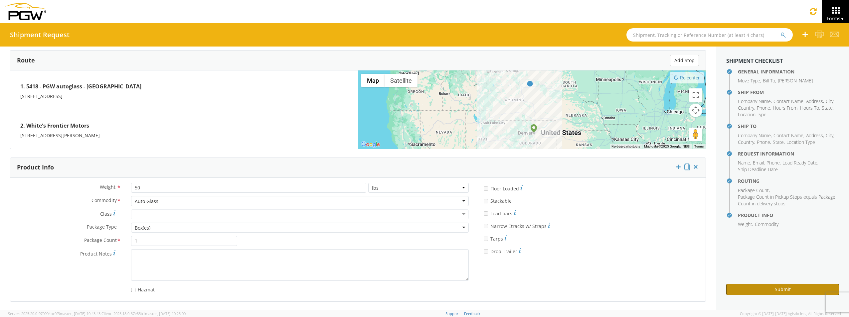
click at [758, 289] on button "Submit" at bounding box center [782, 289] width 113 height 11
